Goal: Task Accomplishment & Management: Manage account settings

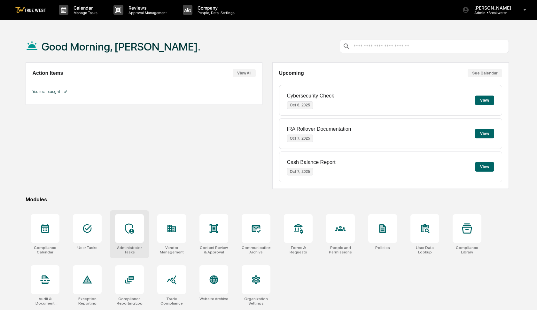
click at [129, 229] on icon at bounding box center [129, 228] width 10 height 10
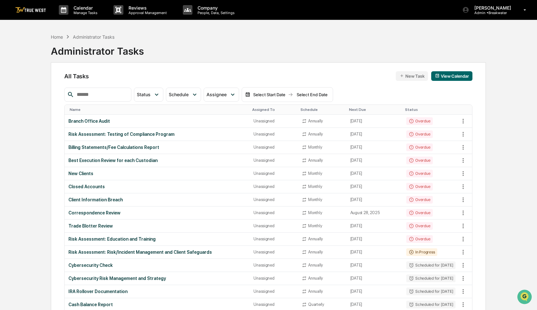
click at [117, 96] on input "text" at bounding box center [101, 94] width 54 height 8
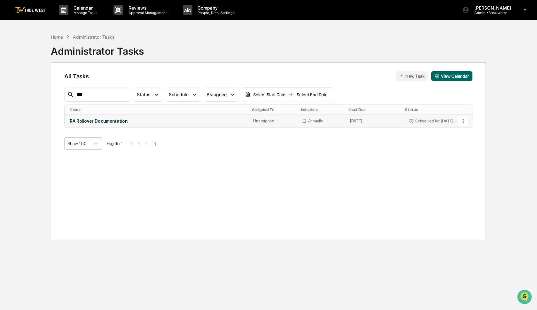
type input "***"
click at [462, 119] on icon at bounding box center [462, 121] width 7 height 7
click at [466, 156] on img at bounding box center [466, 155] width 5 height 5
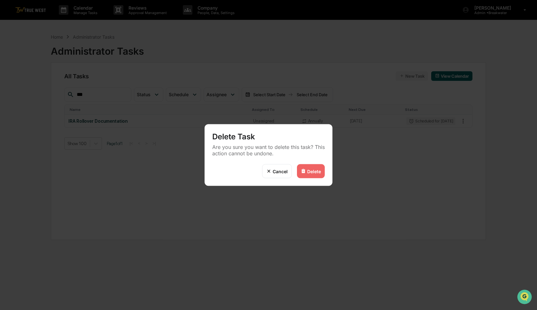
click at [317, 168] on div "Delete" at bounding box center [314, 170] width 14 height 5
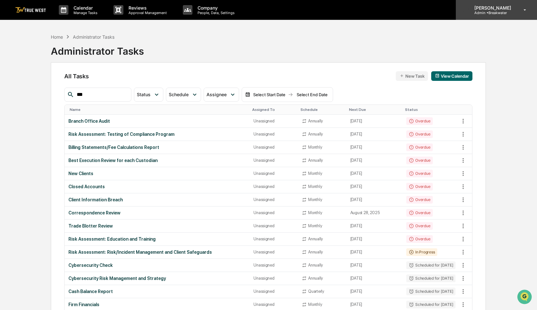
click at [495, 11] on p "Admin • [GEOGRAPHIC_DATA]" at bounding box center [491, 13] width 45 height 4
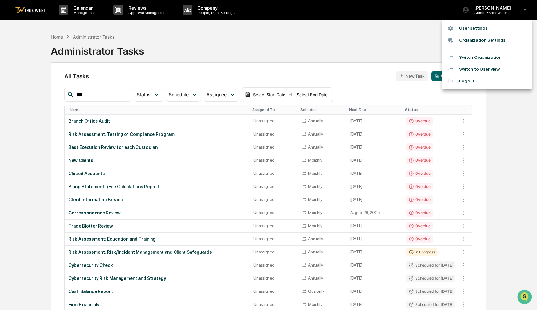
click at [481, 57] on li "Switch Organization" at bounding box center [486, 57] width 89 height 12
